Goal: Information Seeking & Learning: Learn about a topic

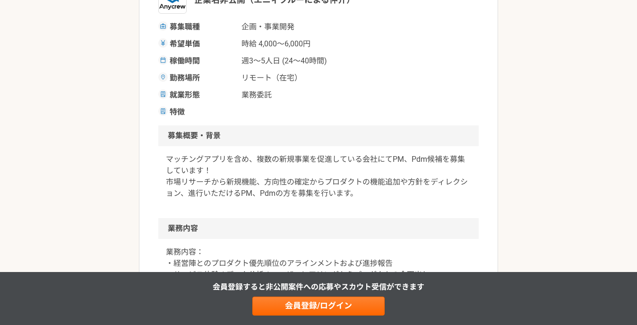
scroll to position [242, 0]
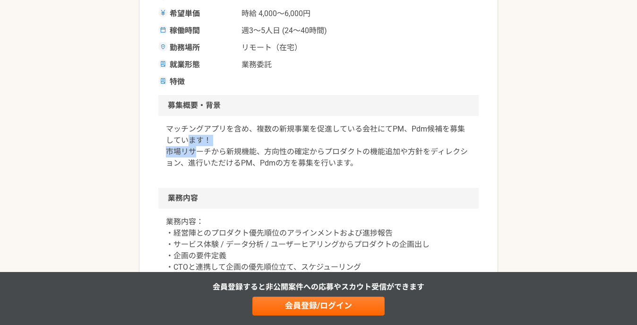
drag, startPoint x: 187, startPoint y: 141, endPoint x: 196, endPoint y: 156, distance: 16.5
click at [196, 156] on p "マッチングアプリを含め、複数の新規事業を促進している会社にてPM、Pdm候補を募集しています！ 市場リサーチから新規機能、方向性の確定からプロダクトの機能追加…" at bounding box center [318, 145] width 305 height 45
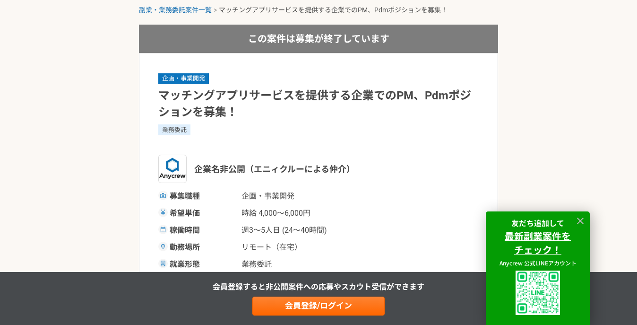
scroll to position [0, 0]
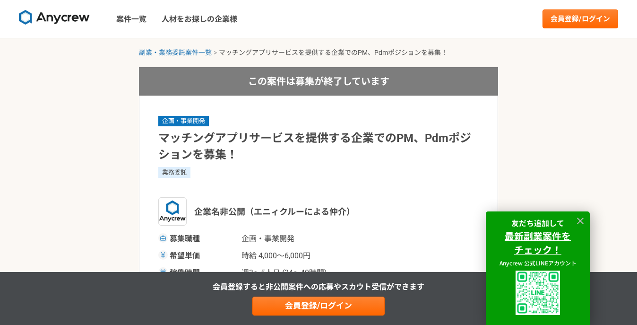
click at [79, 20] on img at bounding box center [54, 17] width 71 height 15
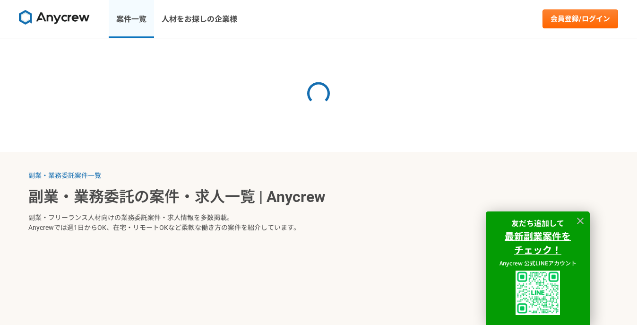
click at [131, 20] on link "案件一覧" at bounding box center [131, 19] width 45 height 38
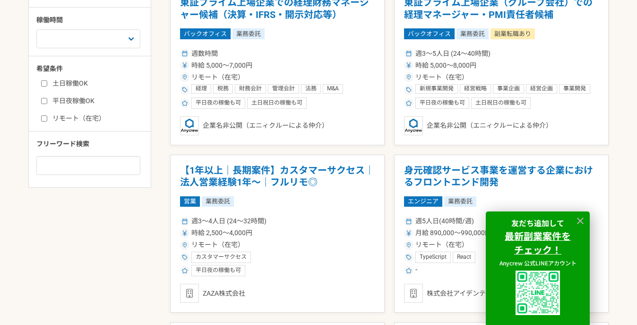
scroll to position [335, 0]
